Goal: Transaction & Acquisition: Purchase product/service

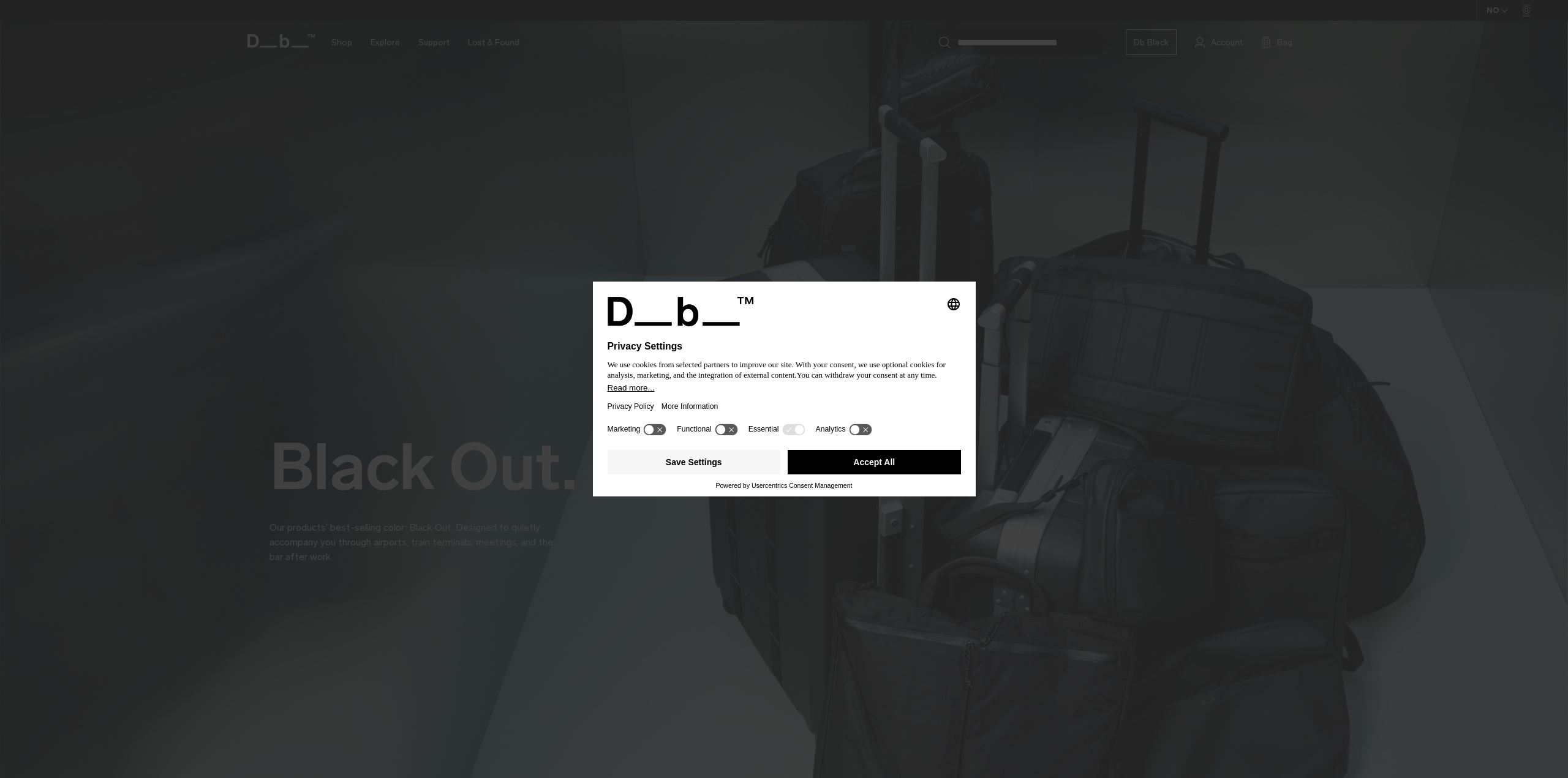
click at [837, 462] on button "Accept All" at bounding box center [874, 462] width 174 height 24
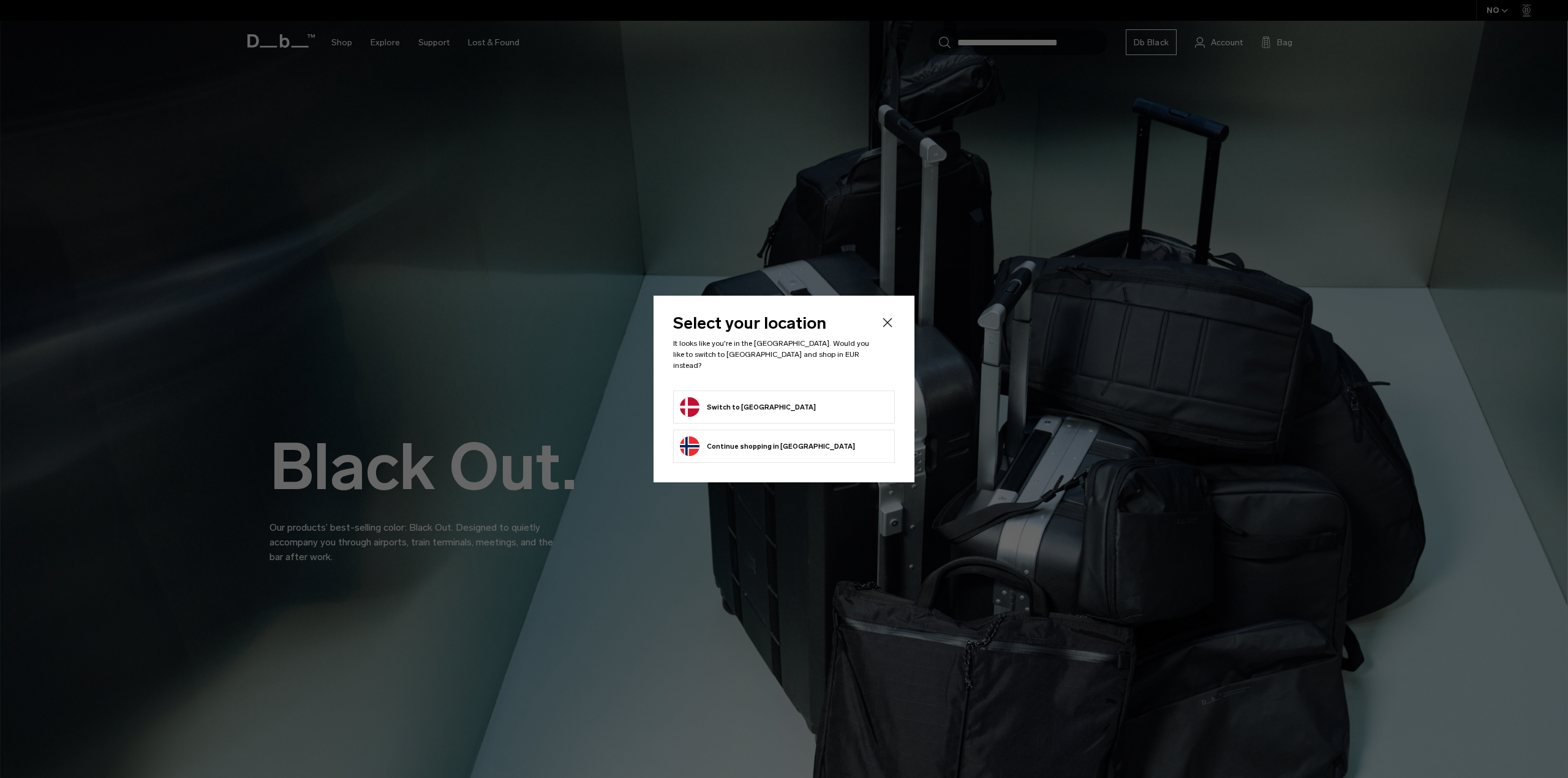
click at [748, 408] on button "Switch to Denmark" at bounding box center [748, 407] width 136 height 19
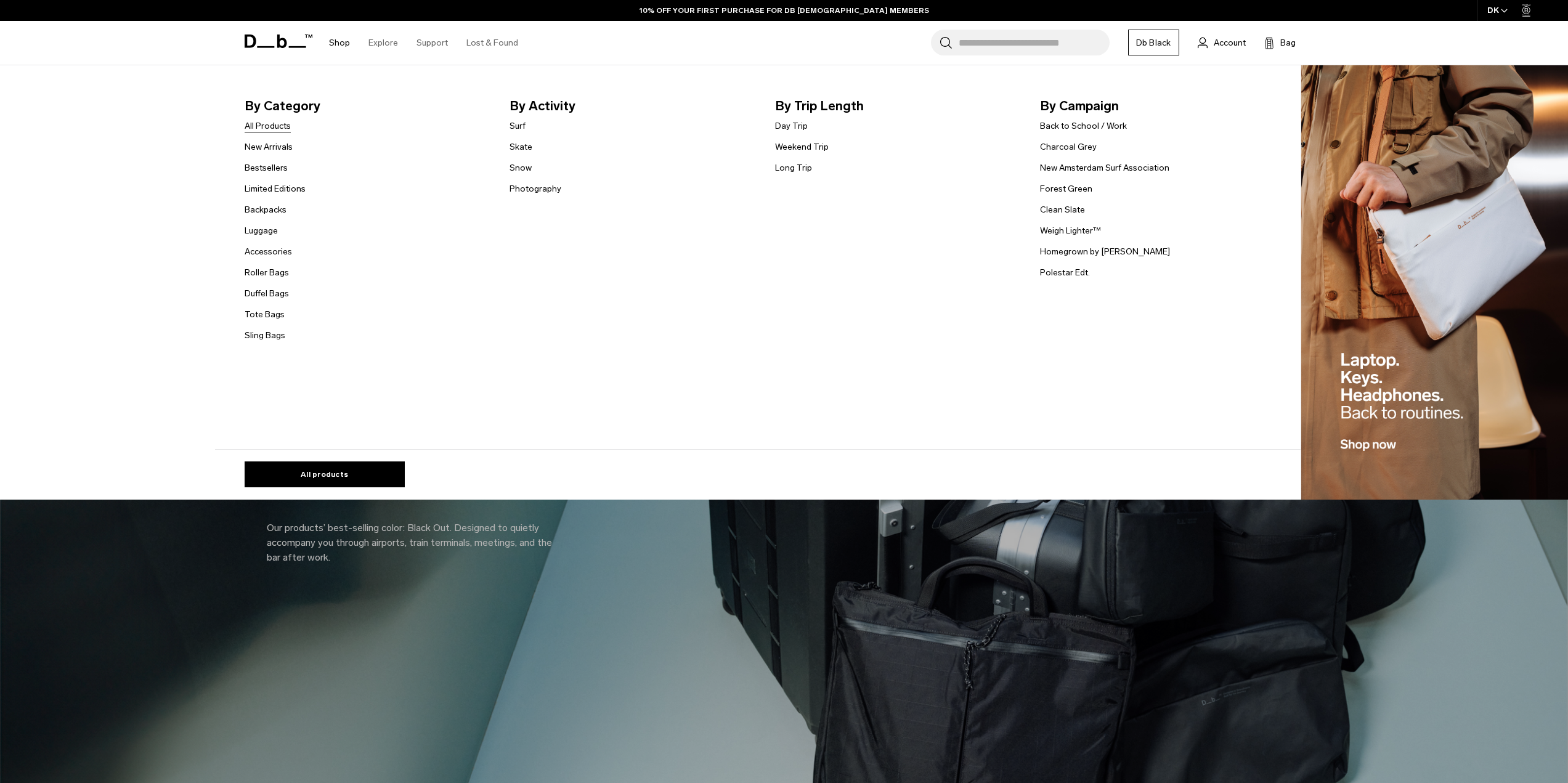
click at [277, 125] on link "All Products" at bounding box center [267, 126] width 46 height 13
click at [275, 169] on link "Bestsellers" at bounding box center [266, 168] width 43 height 13
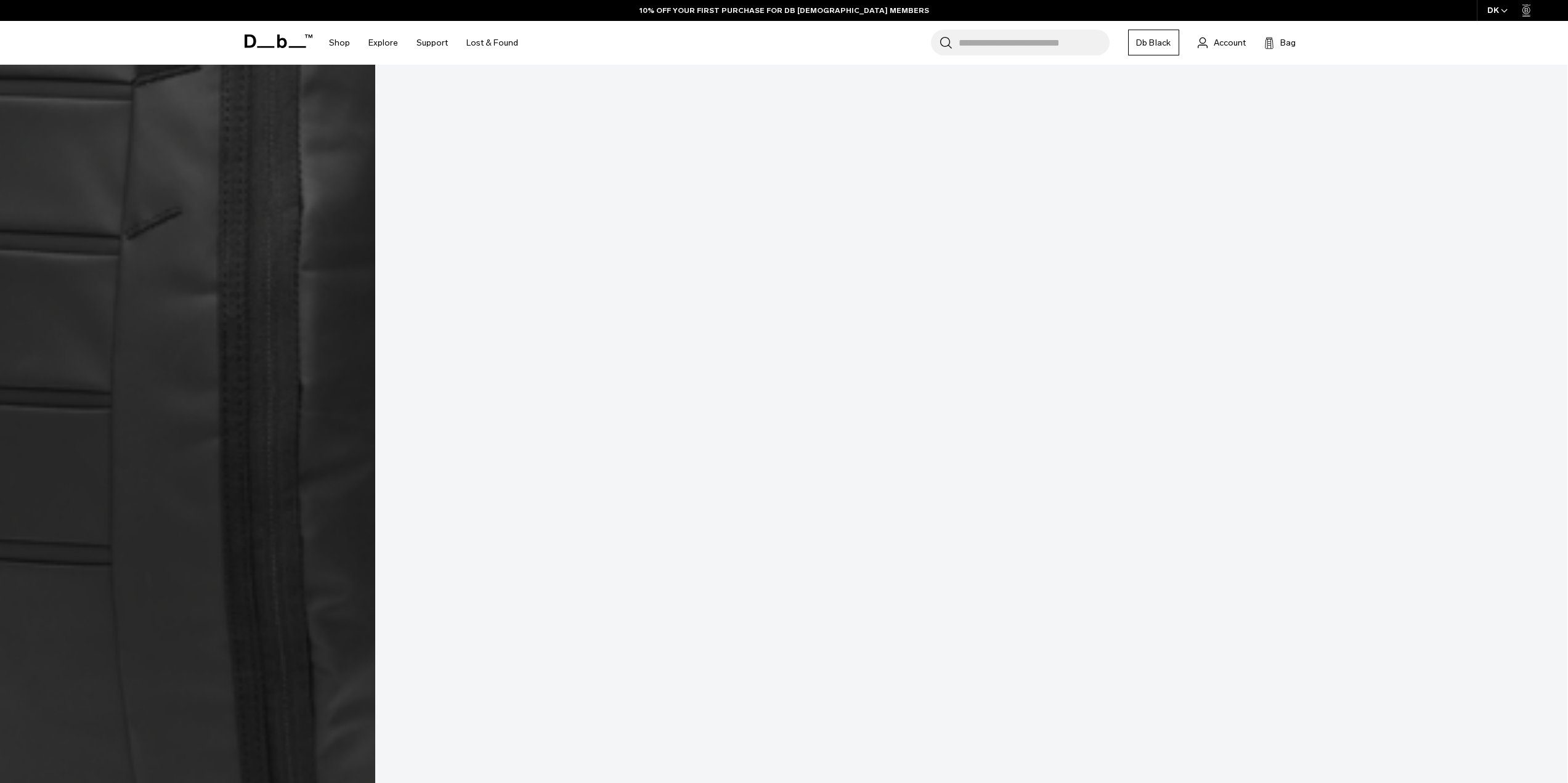
scroll to position [986, 0]
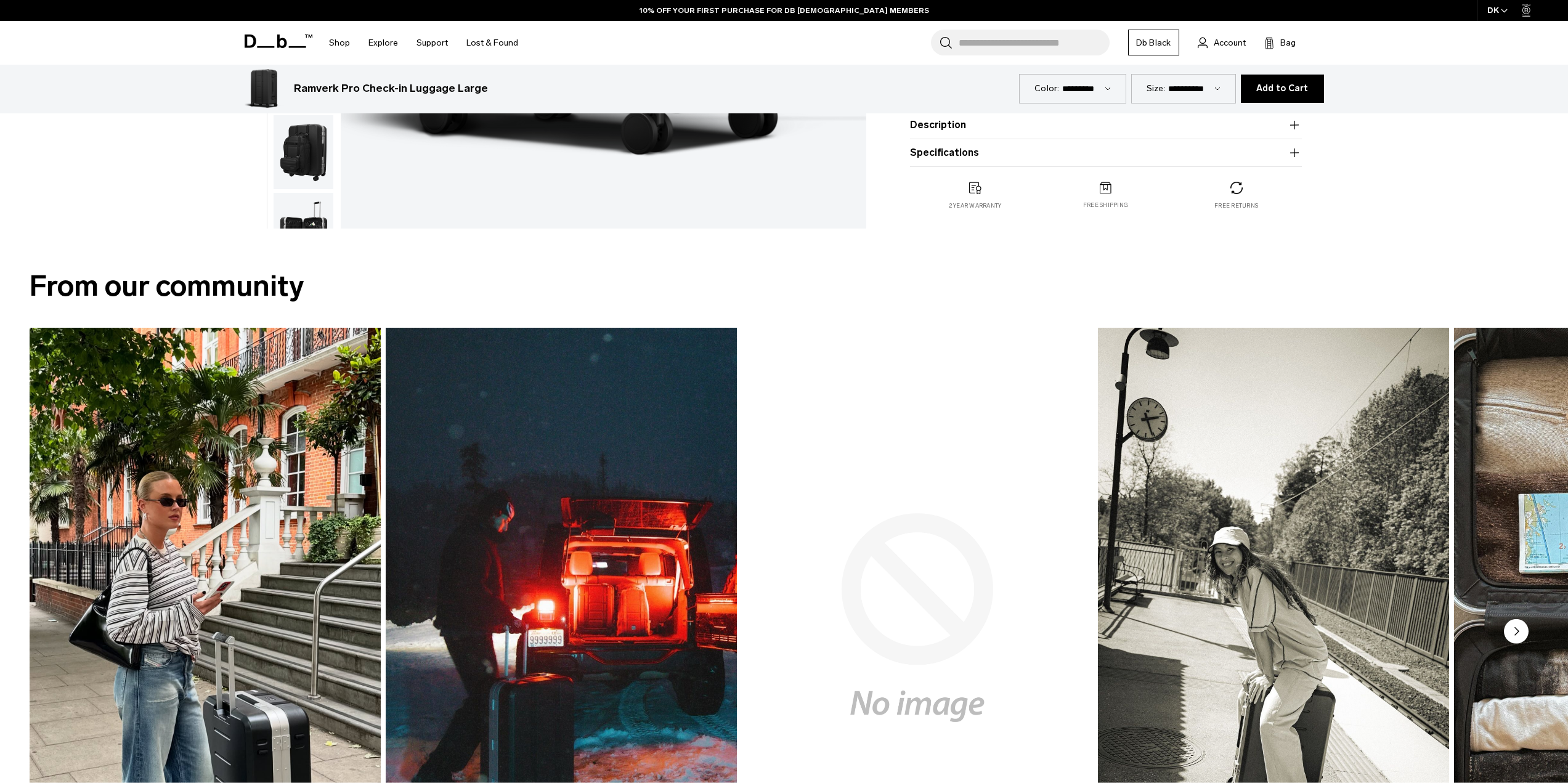
scroll to position [740, 0]
